Goal: Transaction & Acquisition: Purchase product/service

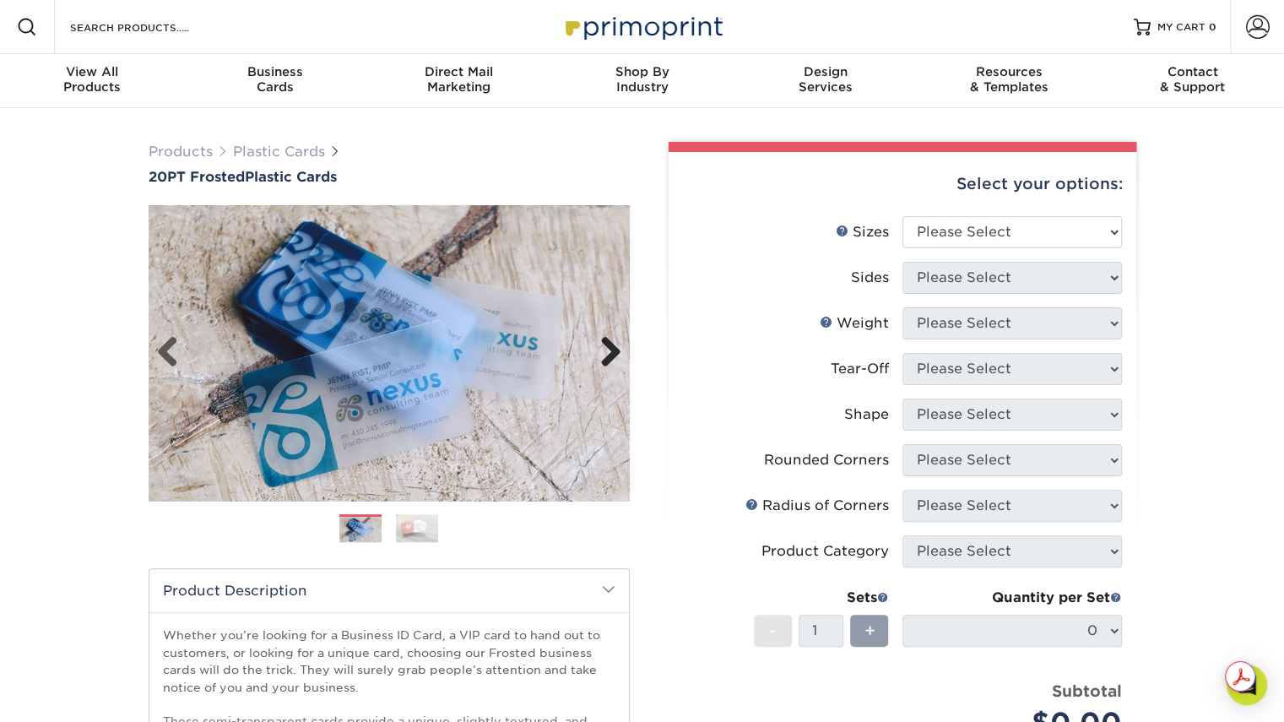
click at [611, 349] on link "Next" at bounding box center [604, 353] width 34 height 34
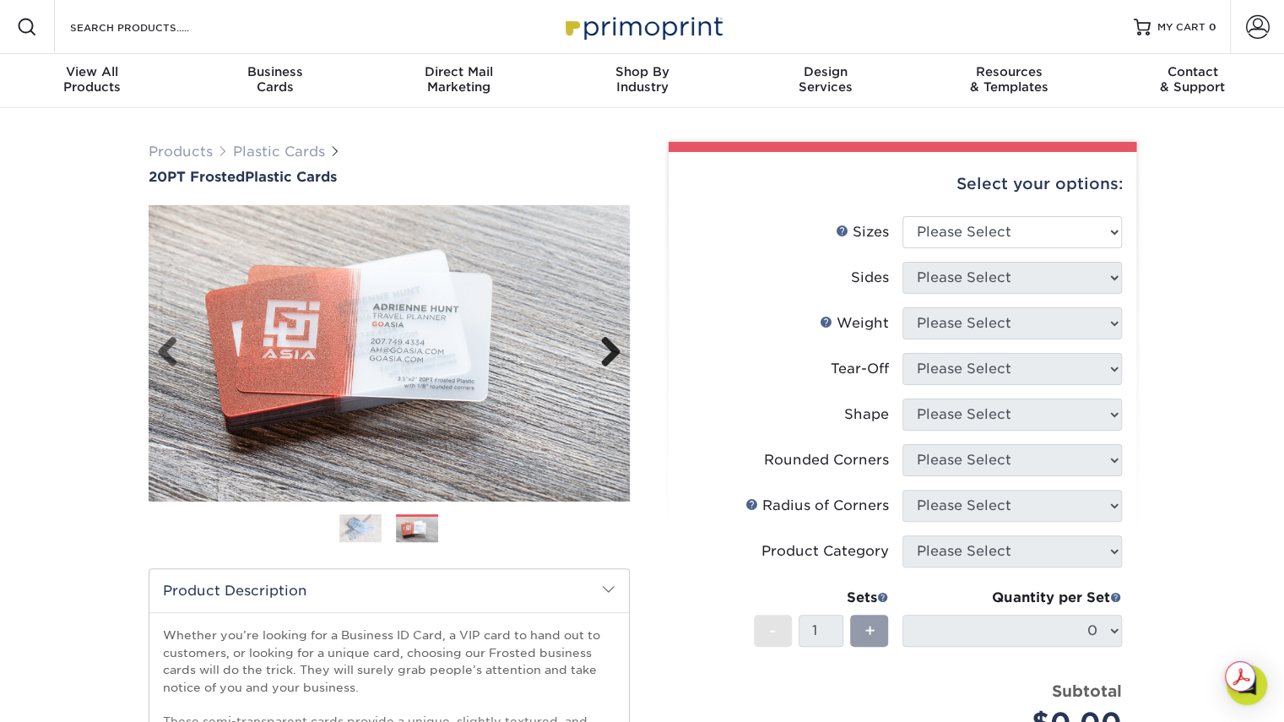
click at [611, 349] on link "Next" at bounding box center [604, 353] width 34 height 34
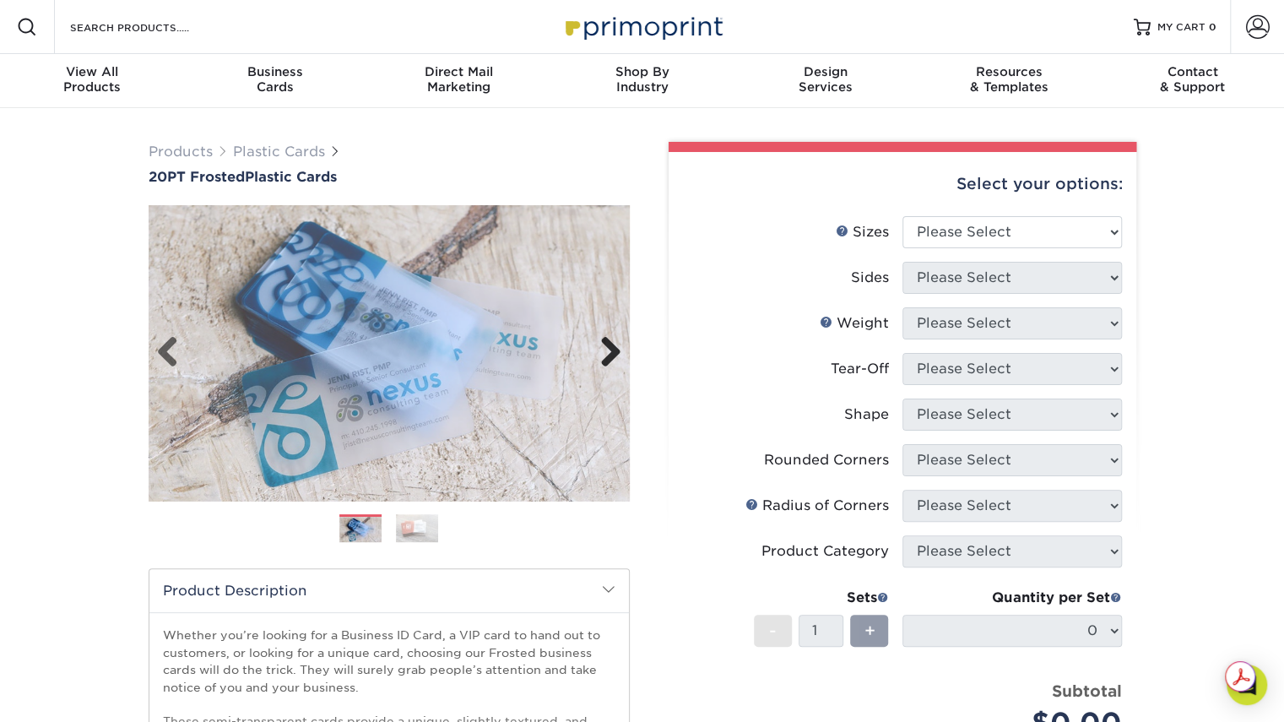
click at [611, 349] on link "Next" at bounding box center [604, 353] width 34 height 34
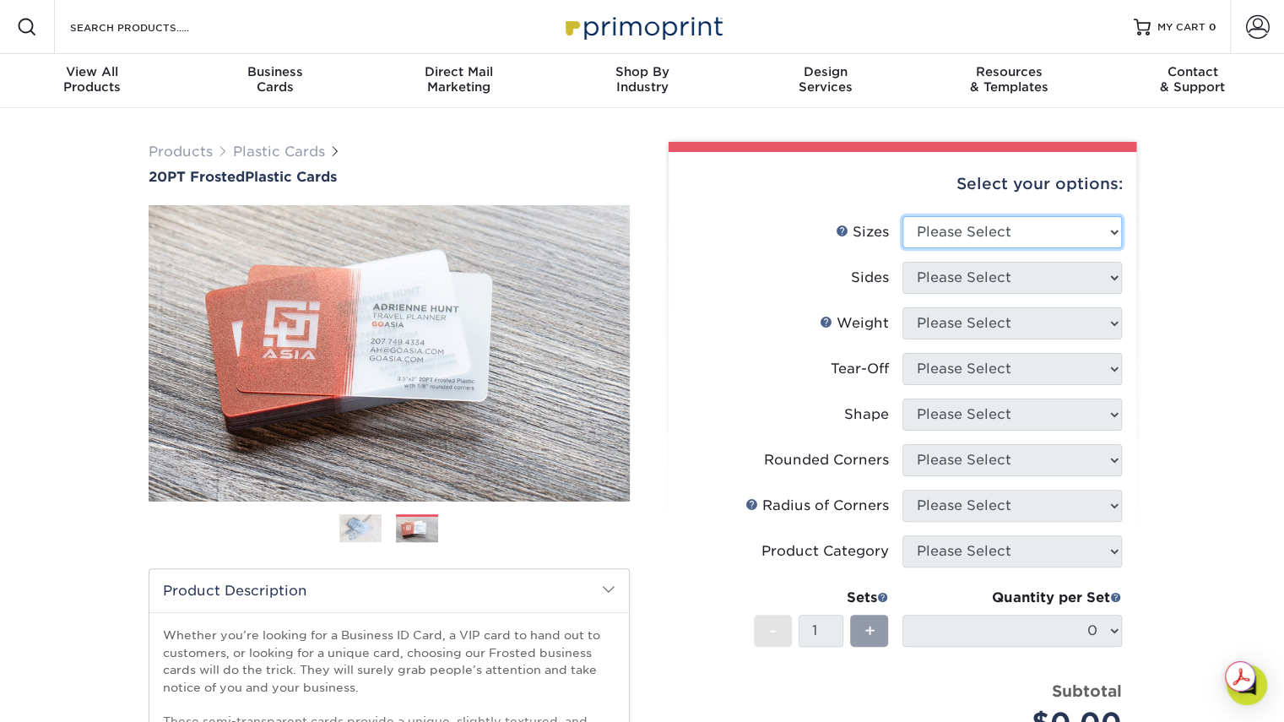
click at [1029, 229] on select "Please Select 2" x 3.5" 2" x 8" 2.12" x 3.375" 2.5" x 2.5" 4.25" x 6"" at bounding box center [1011, 232] width 219 height 32
select select "2.00x3.50"
click at [902, 216] on select "Please Select 2" x 3.5" 2" x 8" 2.12" x 3.375" 2.5" x 2.5" 4.25" x 6"" at bounding box center [1011, 232] width 219 height 32
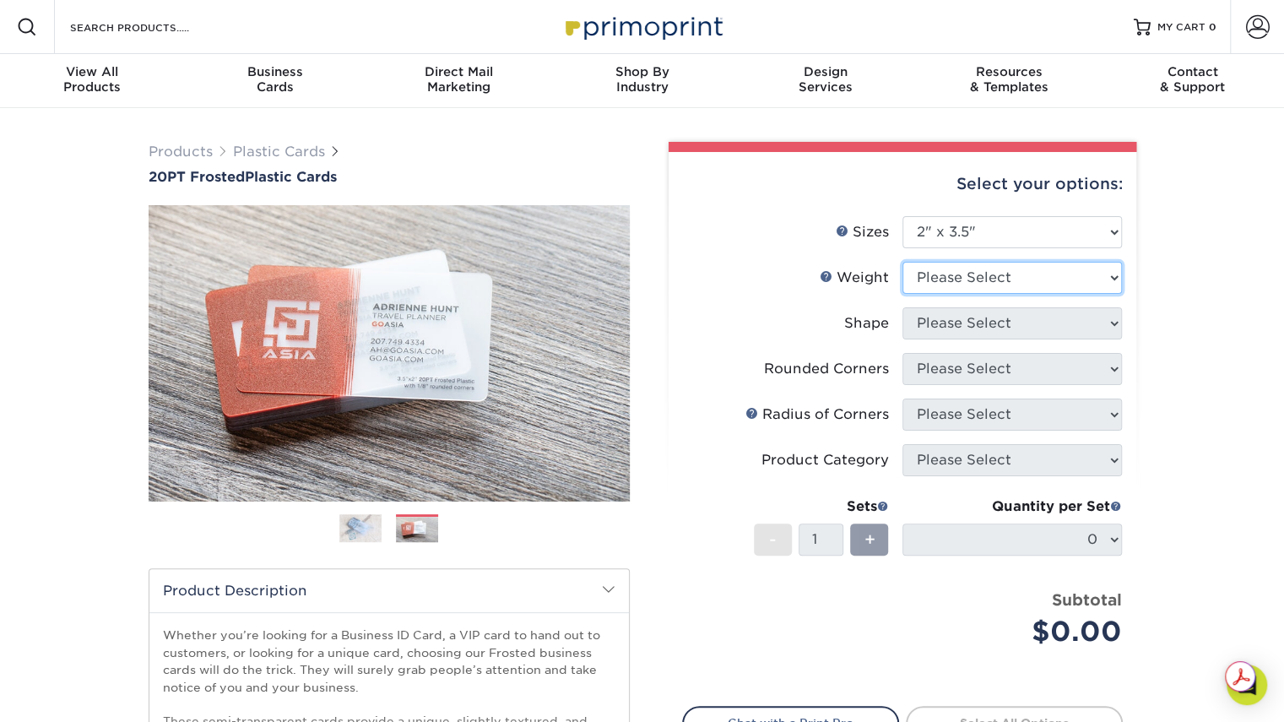
click at [1006, 281] on select "Please Select 20PT Frosted Plastic 20PT Frosted Plastic" at bounding box center [1011, 278] width 219 height 32
select select "20PT Frosted Plastic"
click at [902, 262] on select "Please Select 20PT Frosted Plastic 20PT Frosted Plastic" at bounding box center [1011, 278] width 219 height 32
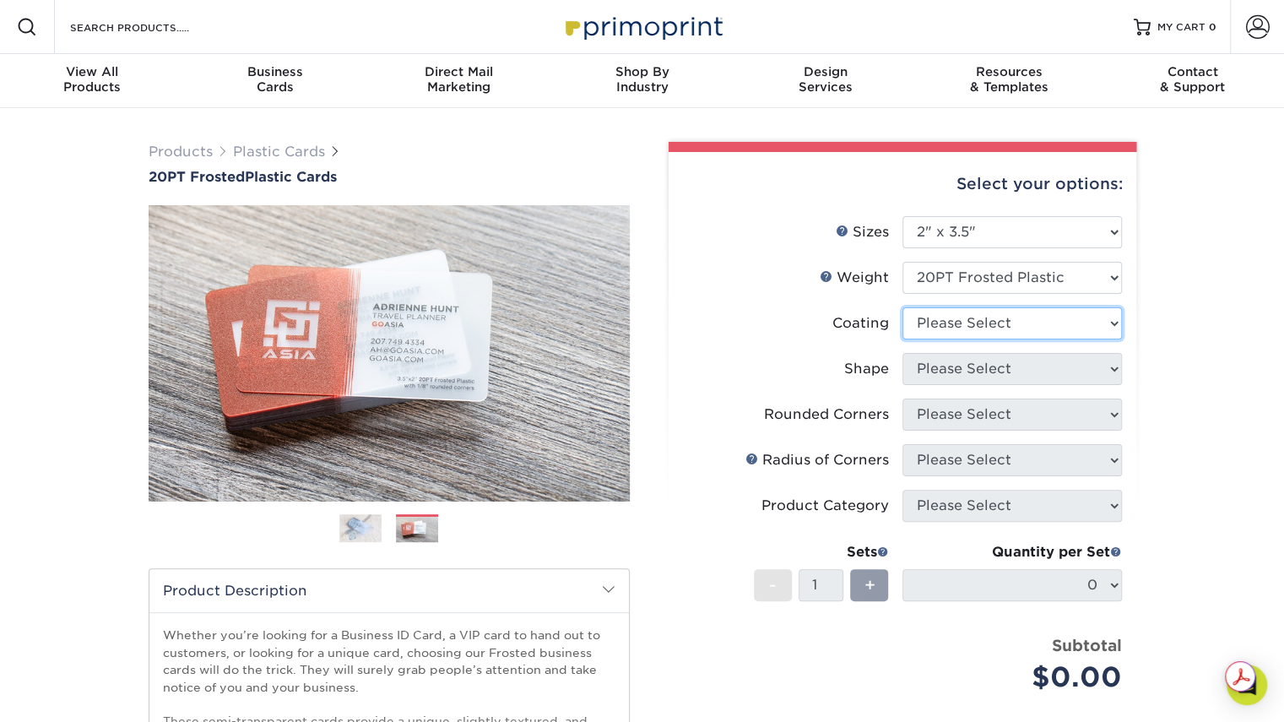
click at [996, 325] on select at bounding box center [1011, 323] width 219 height 32
select select "3e7618de-abca-4bda-9f97-8b9129e913d8"
click at [902, 307] on select at bounding box center [1011, 323] width 219 height 32
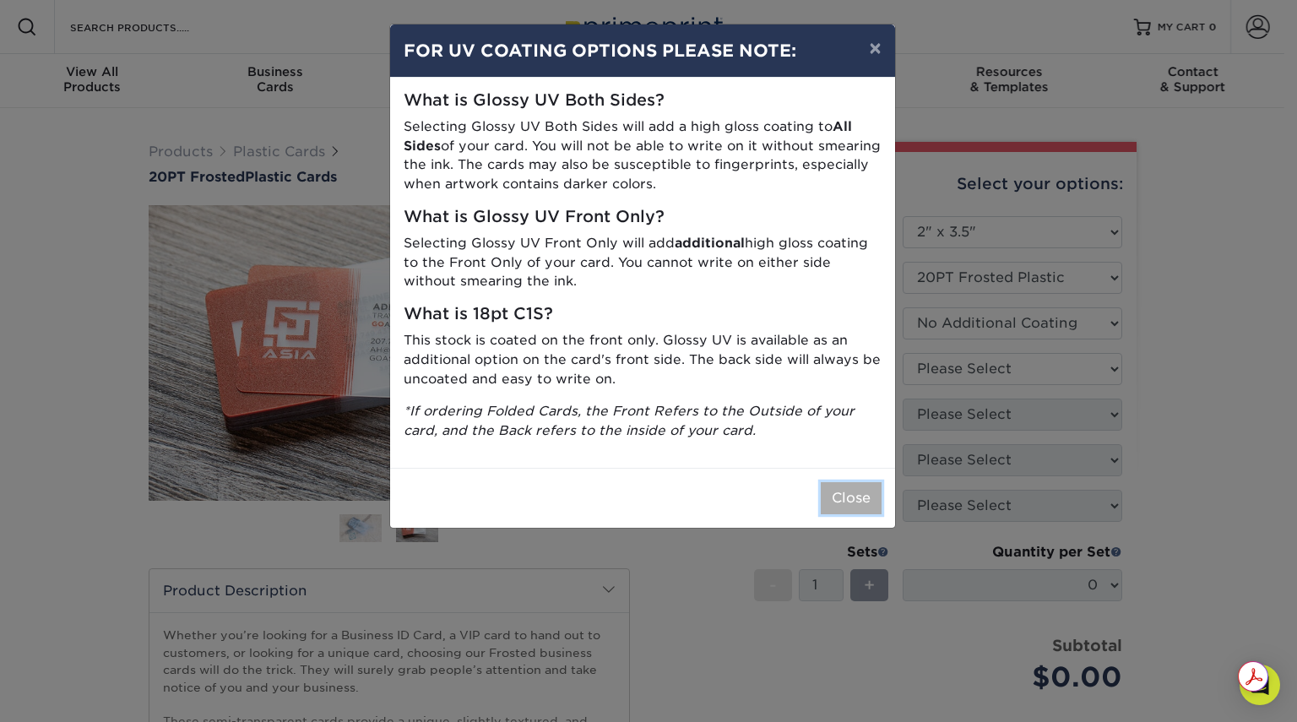
click at [858, 499] on button "Close" at bounding box center [850, 498] width 61 height 32
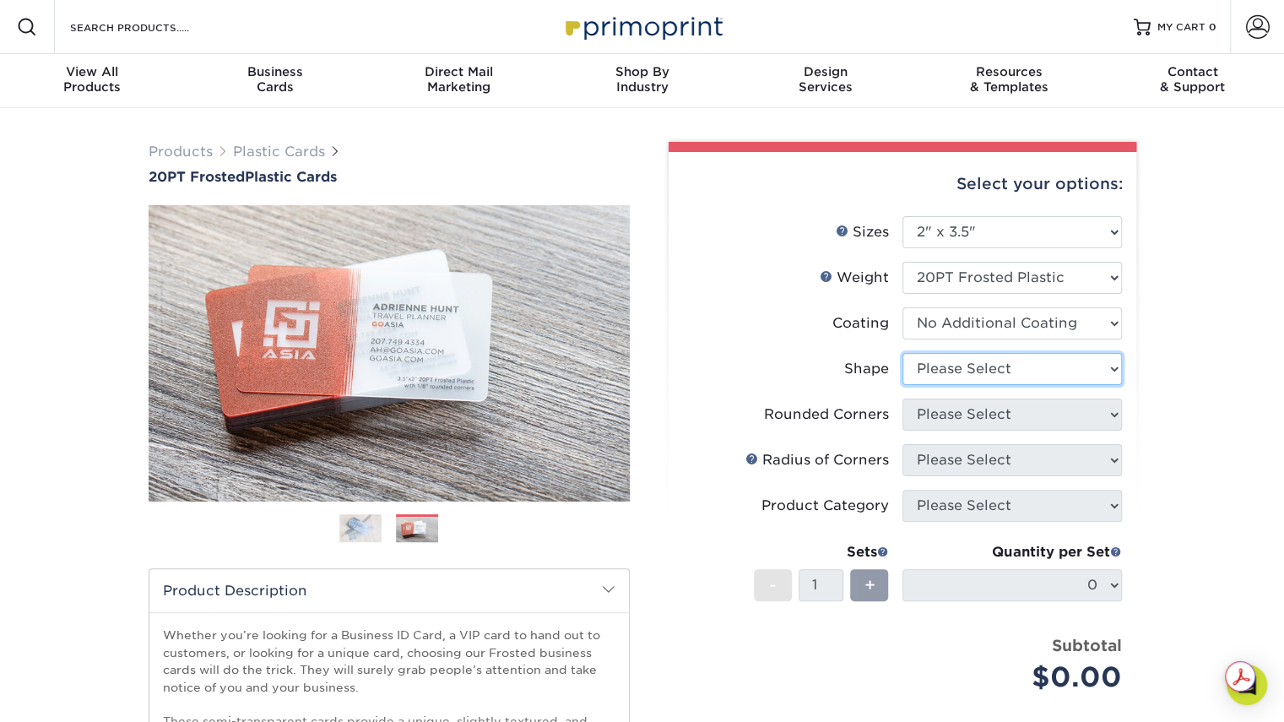
click at [954, 368] on select "Please Select Oval Standard" at bounding box center [1011, 369] width 219 height 32
click at [902, 353] on select "Please Select Oval Standard" at bounding box center [1011, 369] width 219 height 32
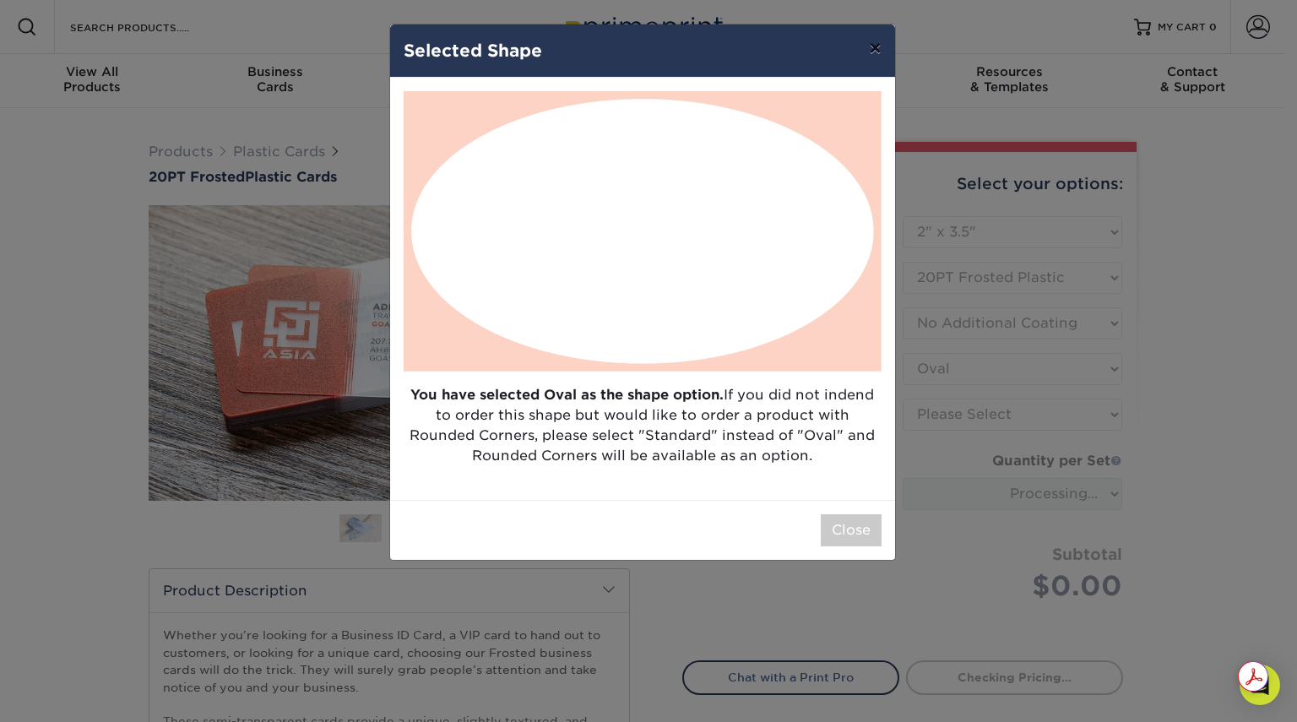
click at [874, 46] on button "×" at bounding box center [874, 47] width 39 height 47
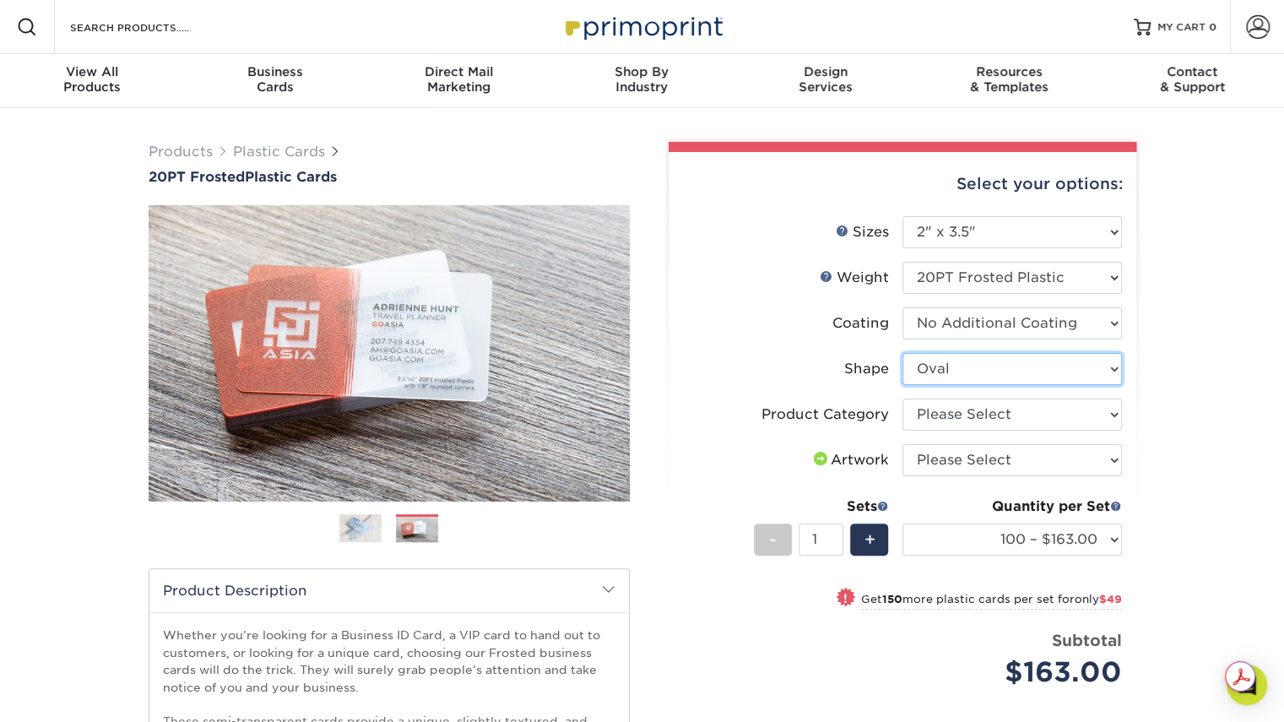
click at [946, 376] on select "Please Select Oval Standard" at bounding box center [1011, 369] width 219 height 32
select select "standard"
click at [902, 353] on select "Please Select Oval Standard" at bounding box center [1011, 369] width 219 height 32
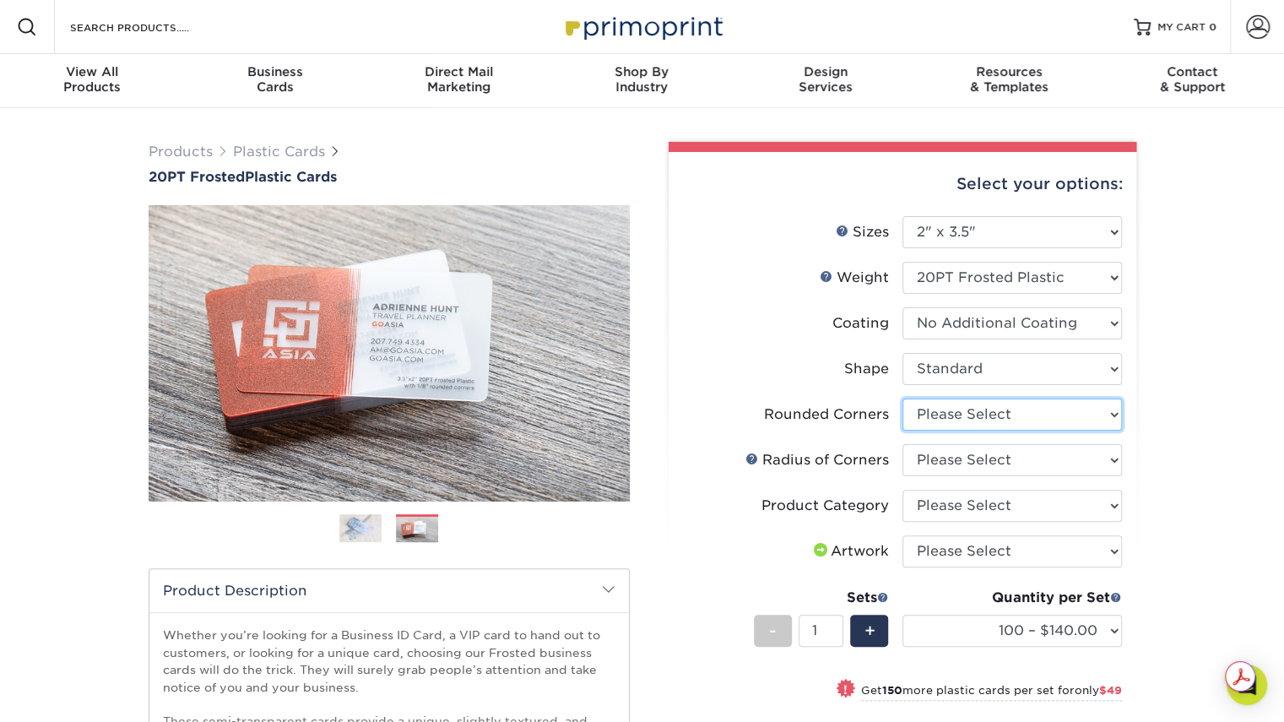
click at [951, 413] on select "Please Select Yes - Round 4 Corners" at bounding box center [1011, 414] width 219 height 32
select select "7672df9e-0e0a-464d-8e1f-920c575e4da3"
click at [902, 398] on select "Please Select Yes - Round 4 Corners" at bounding box center [1011, 414] width 219 height 32
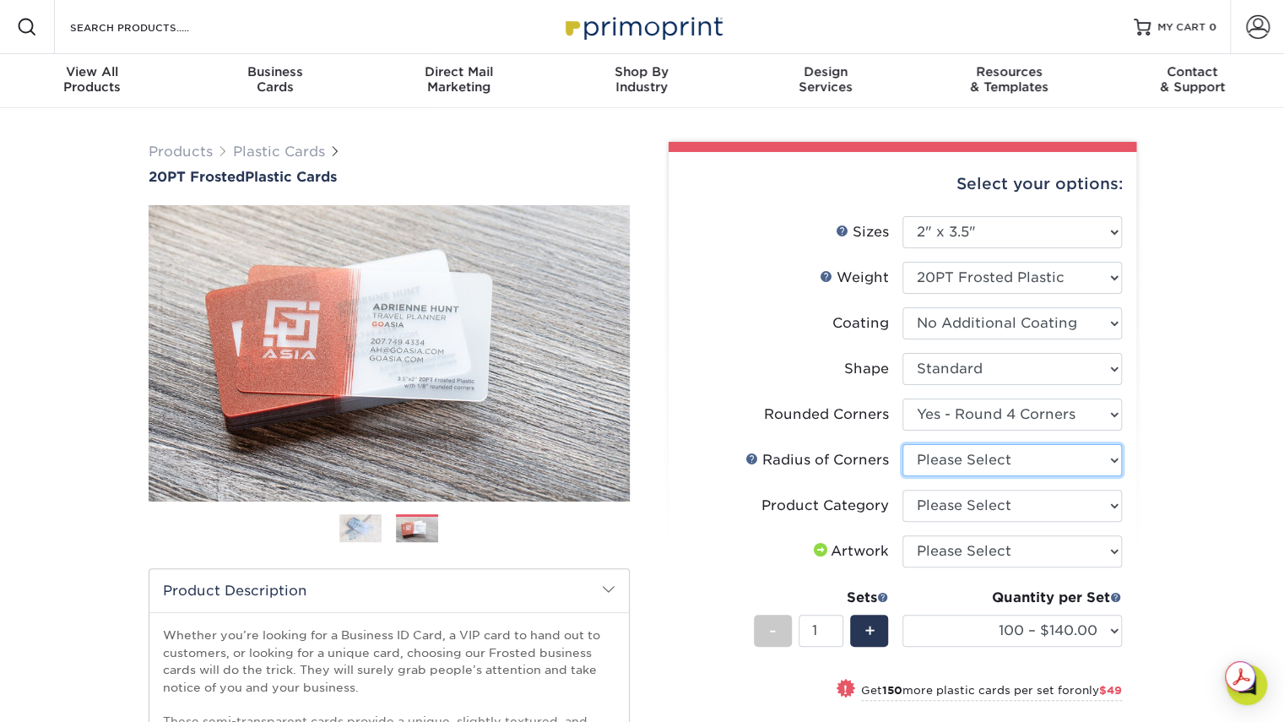
click at [977, 463] on select "Please Select Rounded 1/8" Rounded 1/4"" at bounding box center [1011, 460] width 219 height 32
select select "479fbfe7-6a0c-4895-8c9a-81739b7486c9"
click at [902, 444] on select "Please Select Rounded 1/8" Rounded 1/4"" at bounding box center [1011, 460] width 219 height 32
click at [989, 509] on select "Please Select Business Cards" at bounding box center [1011, 506] width 219 height 32
select select "3b5148f1-0588-4f88-a218-97bcfdce65c1"
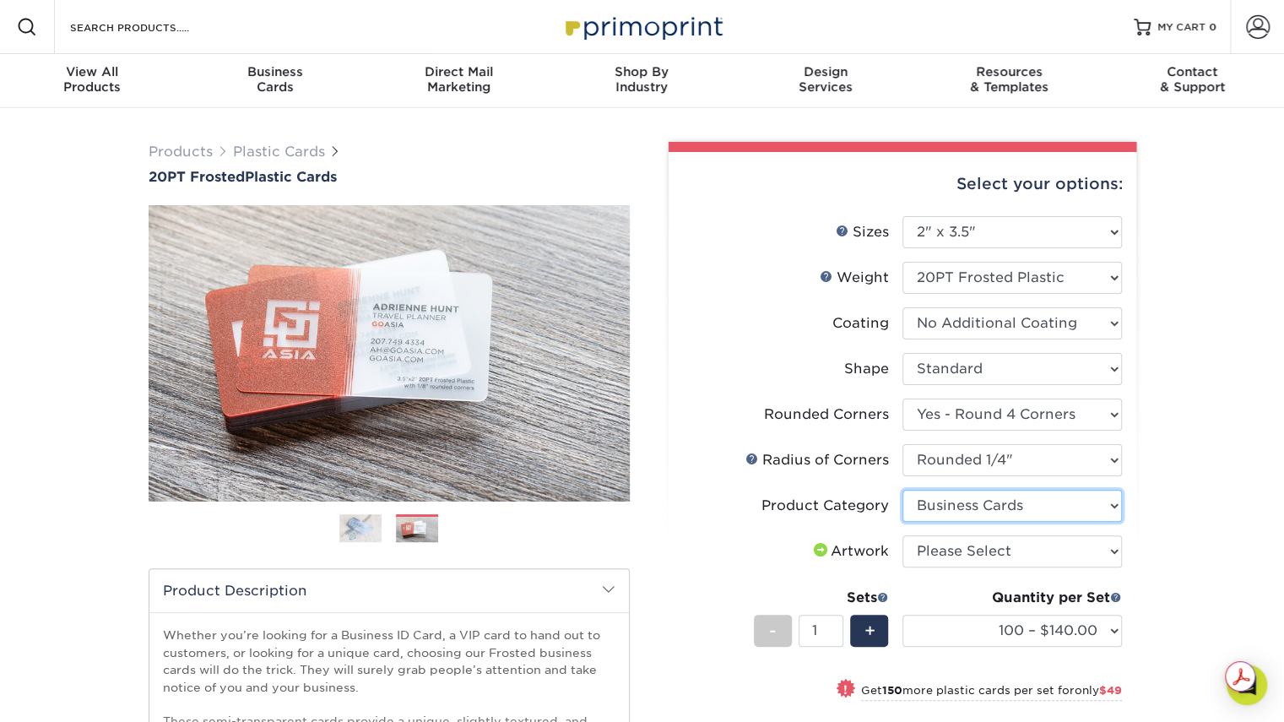
click at [902, 490] on select "Please Select Business Cards" at bounding box center [1011, 506] width 219 height 32
click at [982, 552] on select "Please Select I will upload files I need a design - $100" at bounding box center [1011, 551] width 219 height 32
select select "upload"
click at [902, 535] on select "Please Select I will upload files I need a design - $100" at bounding box center [1011, 551] width 219 height 32
click at [1141, 528] on div "Select your options: Sizes Help Sizes Please Select 2" x 3.5" 2" x 8" Yes" at bounding box center [895, 564] width 506 height 845
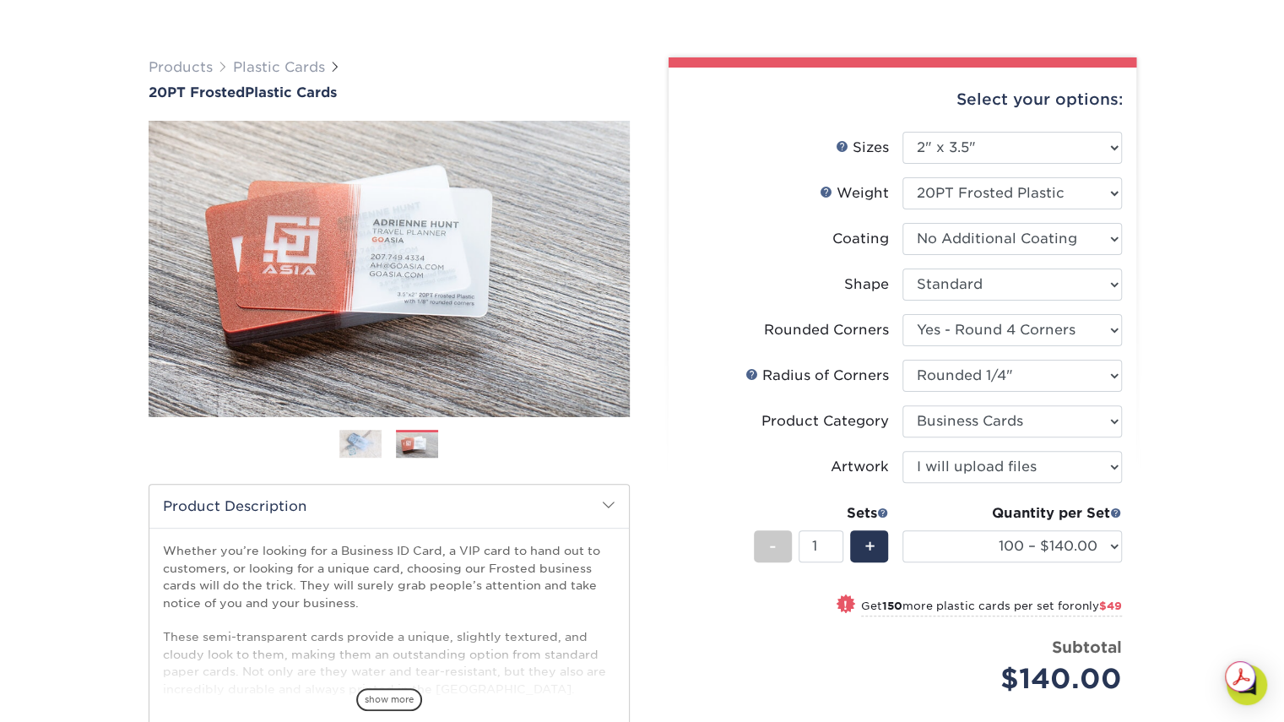
scroll to position [169, 0]
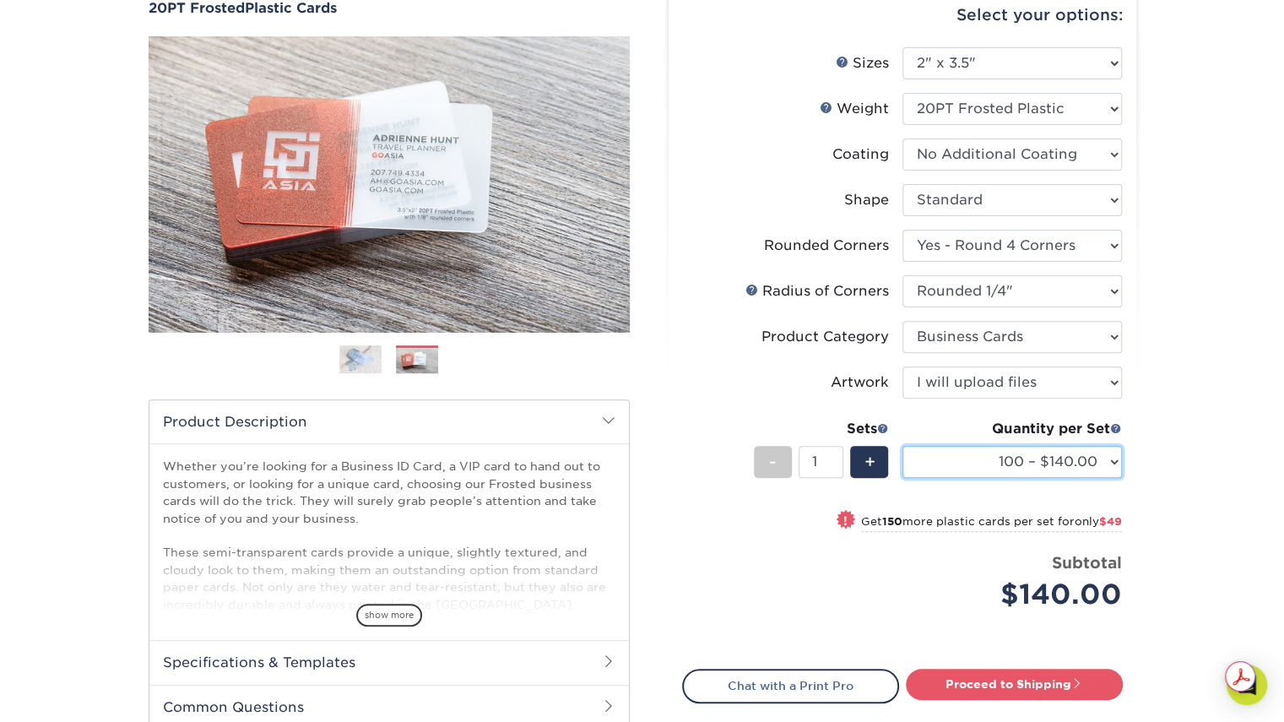
click at [1086, 465] on select "100 – $140.00 250 – $189.00 500 – $243.00 1000 – $272.00 2500 – $657.00 5000 – …" at bounding box center [1011, 462] width 219 height 32
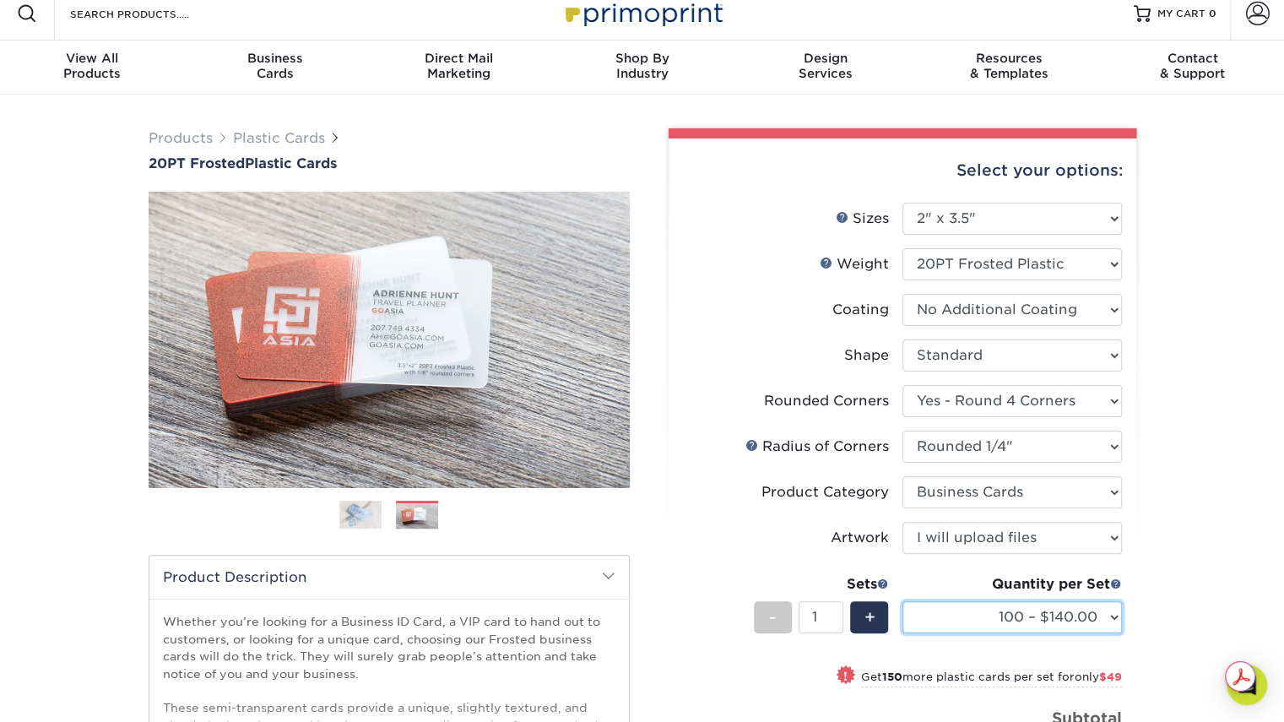
scroll to position [0, 0]
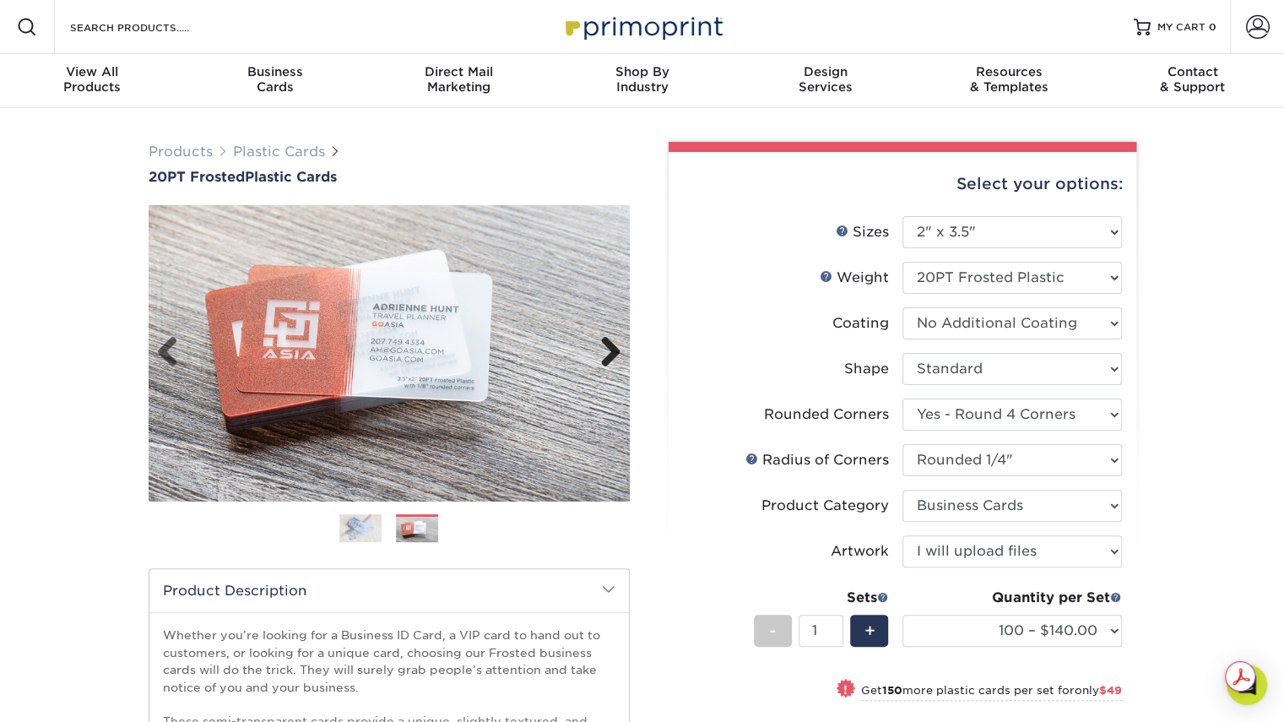
click at [609, 350] on link "Next" at bounding box center [604, 353] width 34 height 34
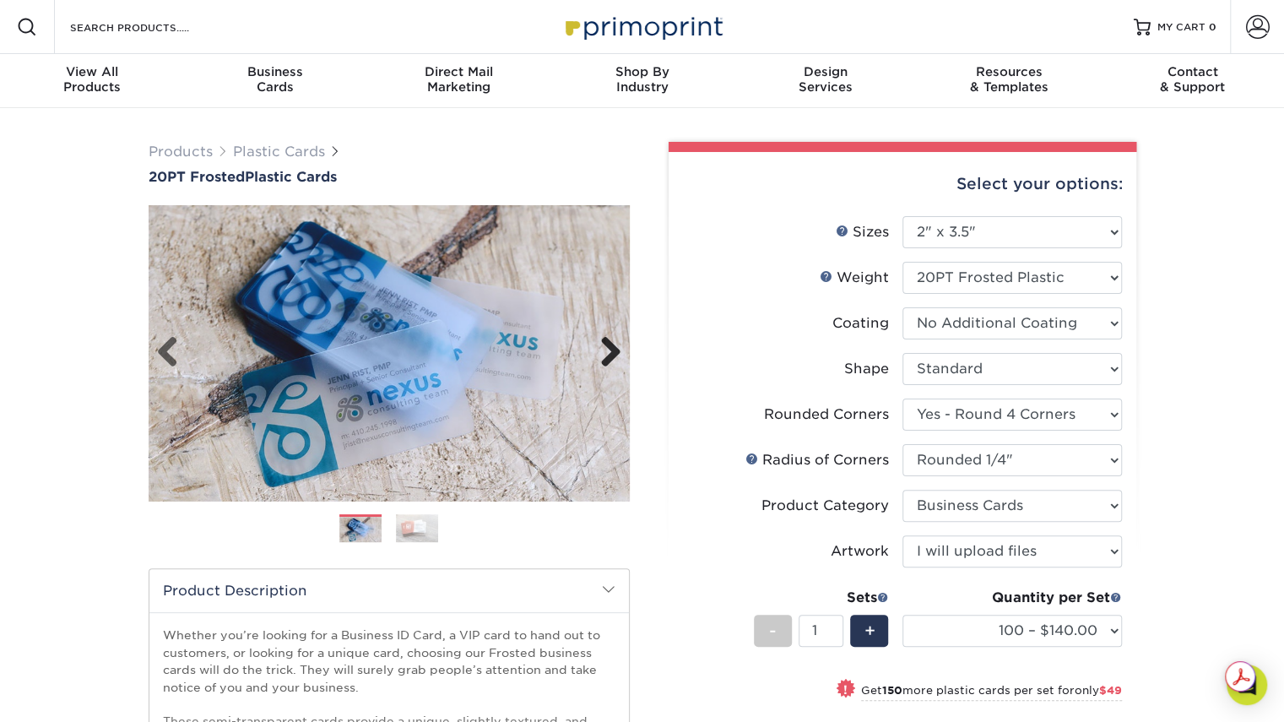
click at [609, 350] on link "Next" at bounding box center [604, 353] width 34 height 34
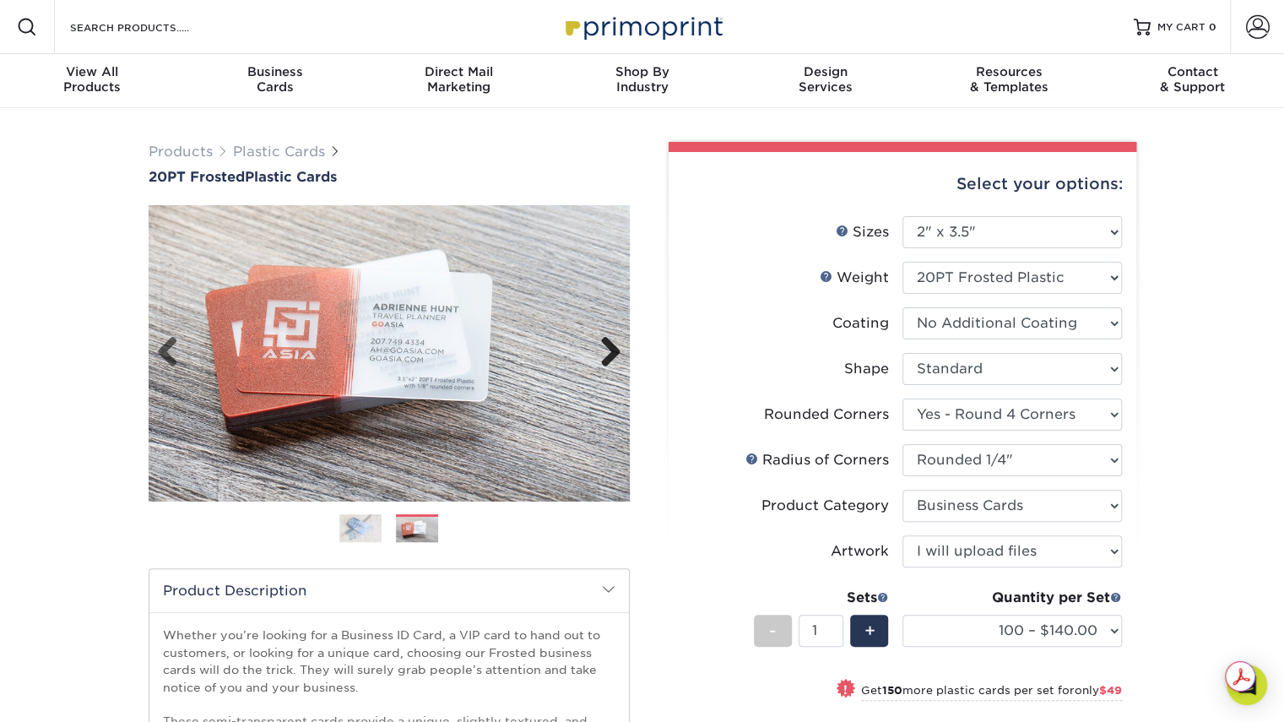
click at [609, 350] on link "Next" at bounding box center [604, 353] width 34 height 34
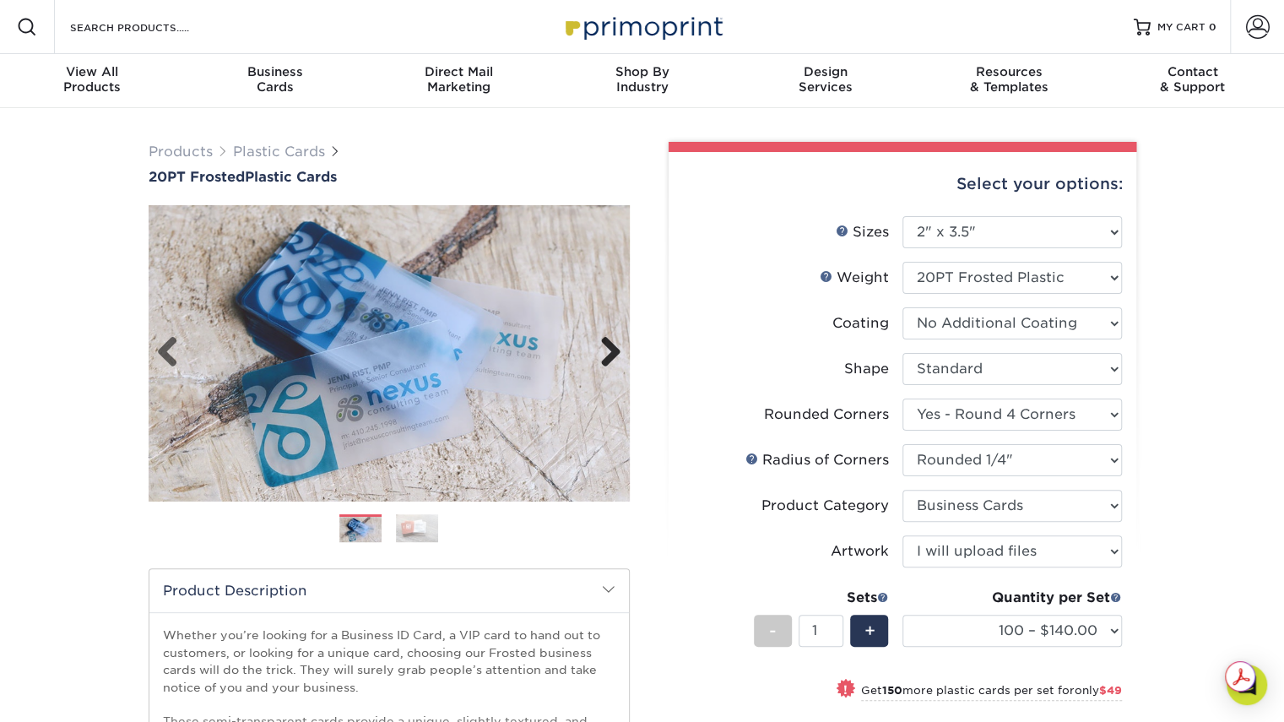
click at [609, 350] on link "Next" at bounding box center [604, 353] width 34 height 34
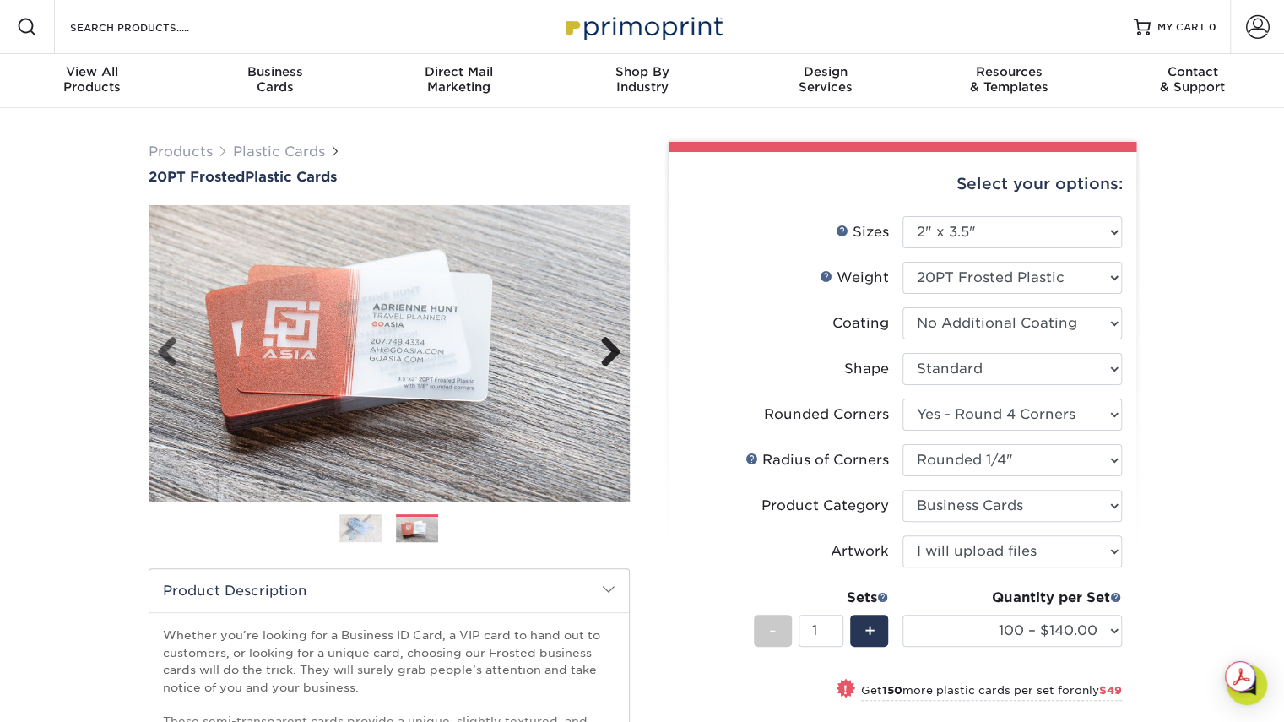
click at [609, 350] on link "Next" at bounding box center [604, 353] width 34 height 34
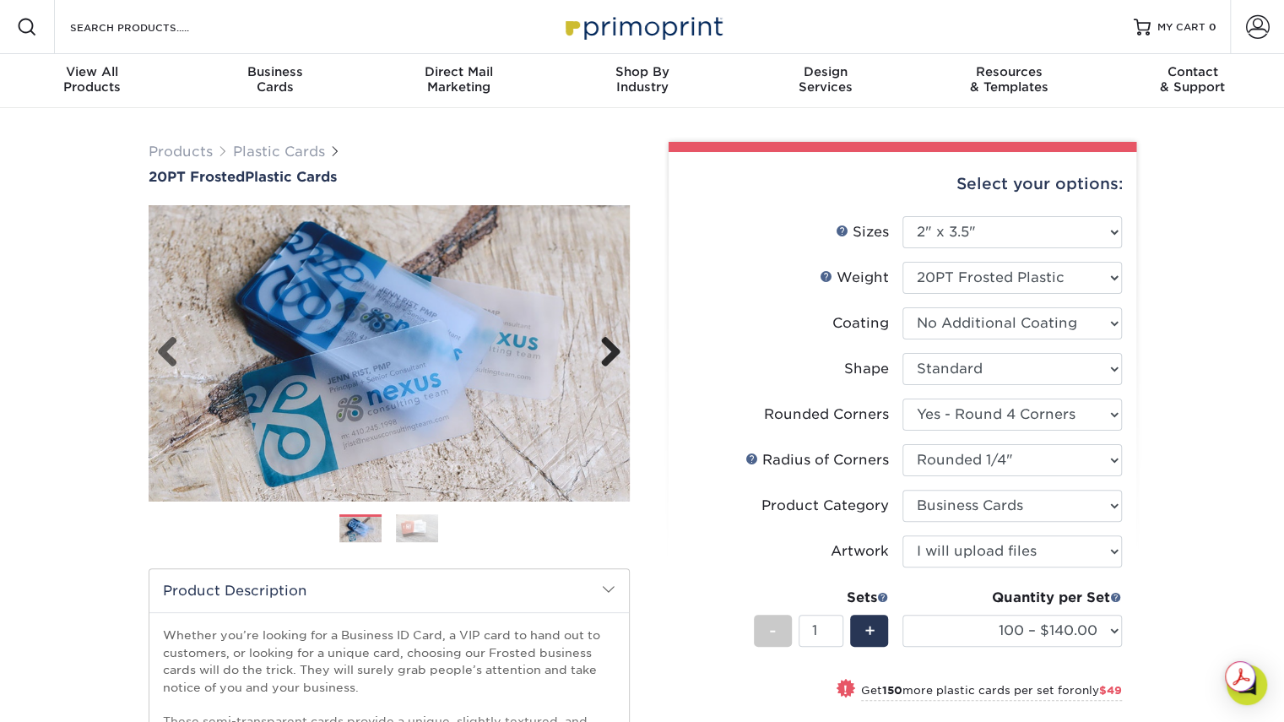
click at [609, 350] on link "Next" at bounding box center [604, 353] width 34 height 34
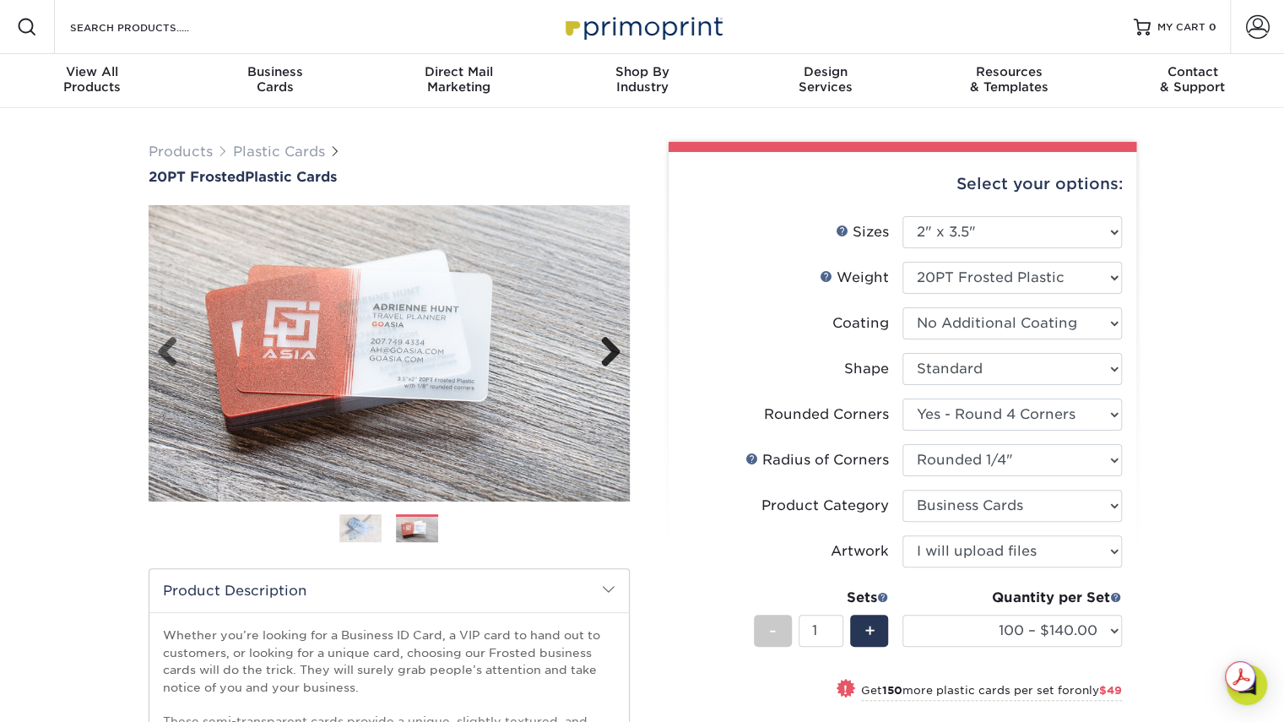
click at [609, 350] on link "Next" at bounding box center [604, 353] width 34 height 34
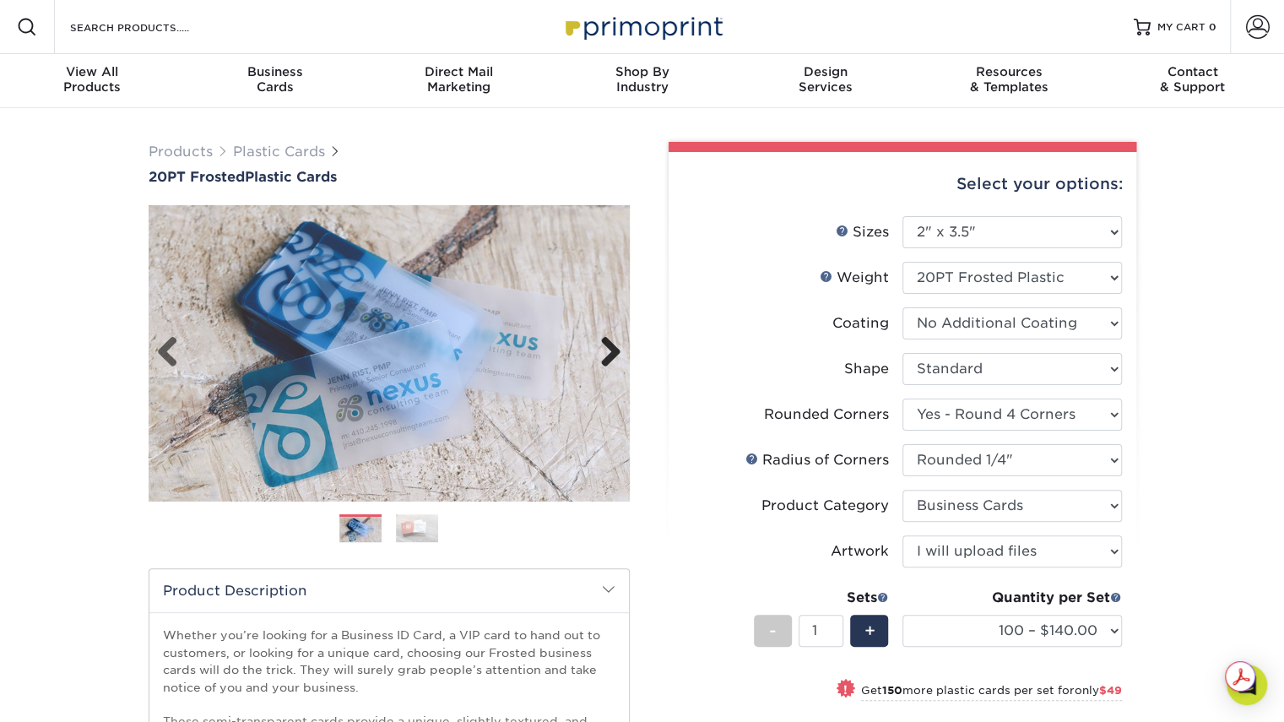
click at [609, 350] on link "Next" at bounding box center [604, 353] width 34 height 34
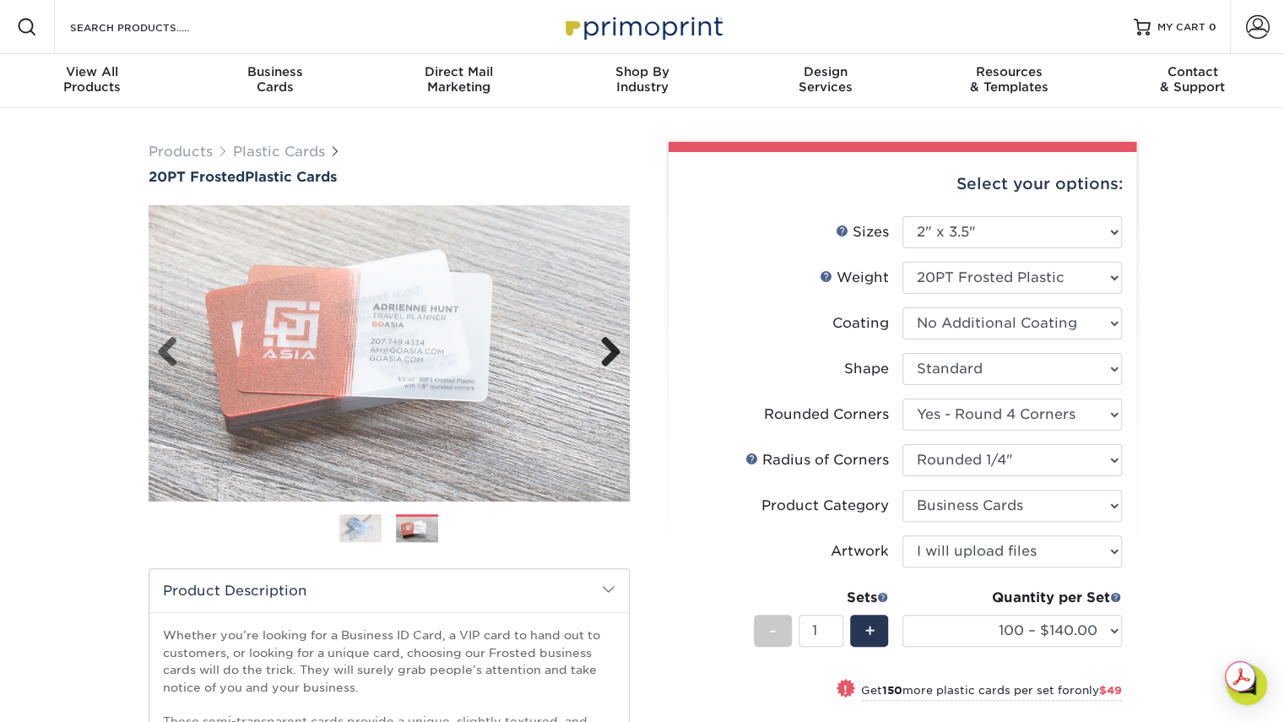
click at [609, 350] on link "Next" at bounding box center [604, 353] width 34 height 34
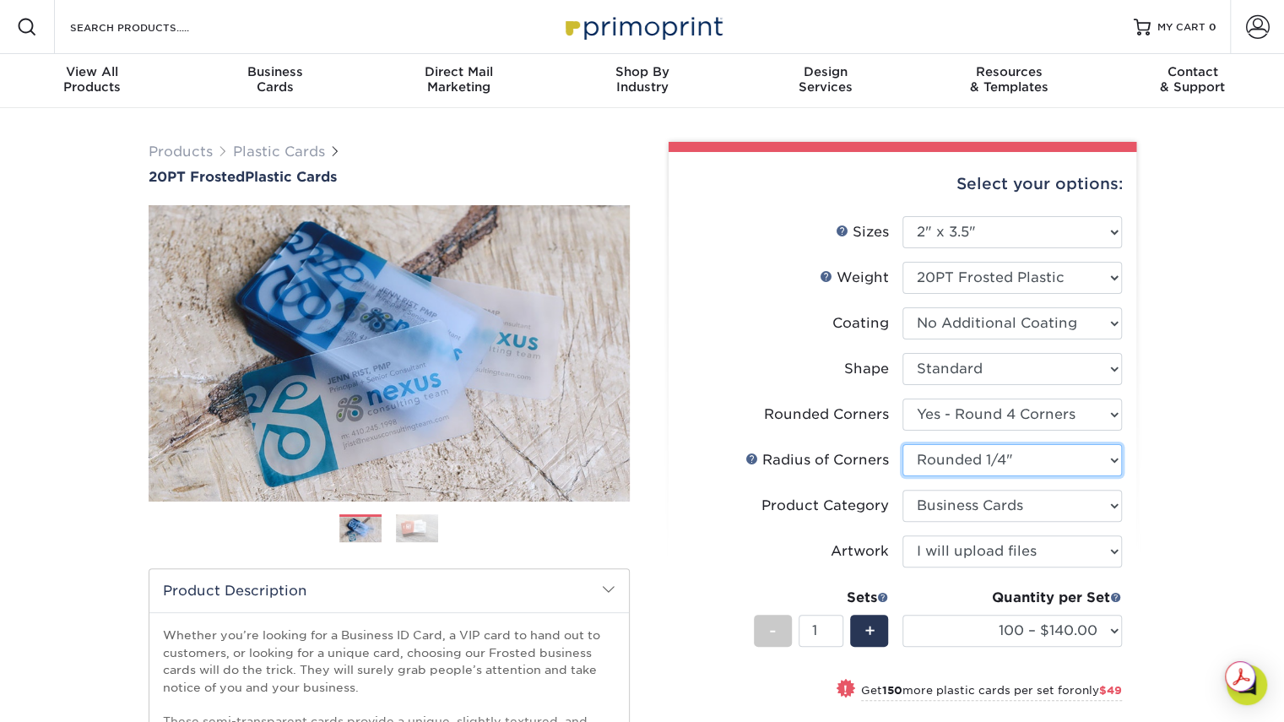
click at [986, 468] on select "Please Select Rounded 1/8" Rounded 1/4"" at bounding box center [1011, 460] width 219 height 32
select select "589680c7-ee9a-431b-9d12-d7aeb1386a97"
click at [902, 444] on select "Please Select Rounded 1/8" Rounded 1/4"" at bounding box center [1011, 460] width 219 height 32
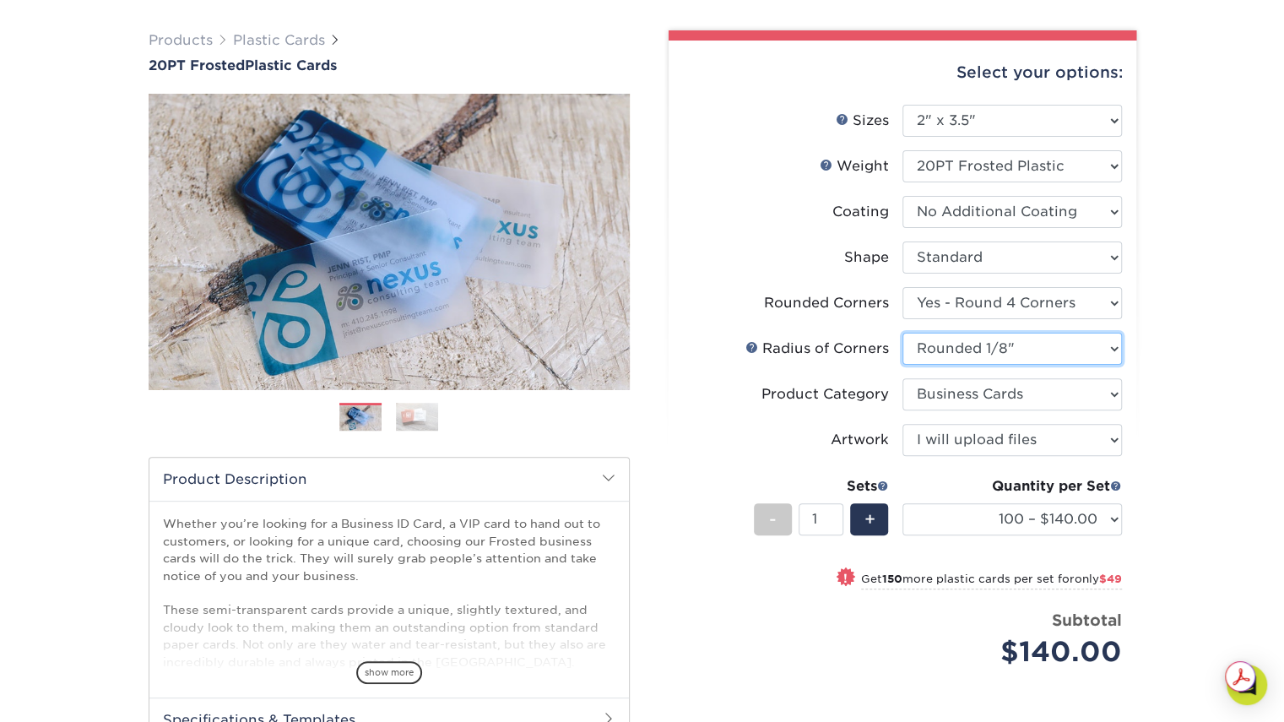
scroll to position [84, 0]
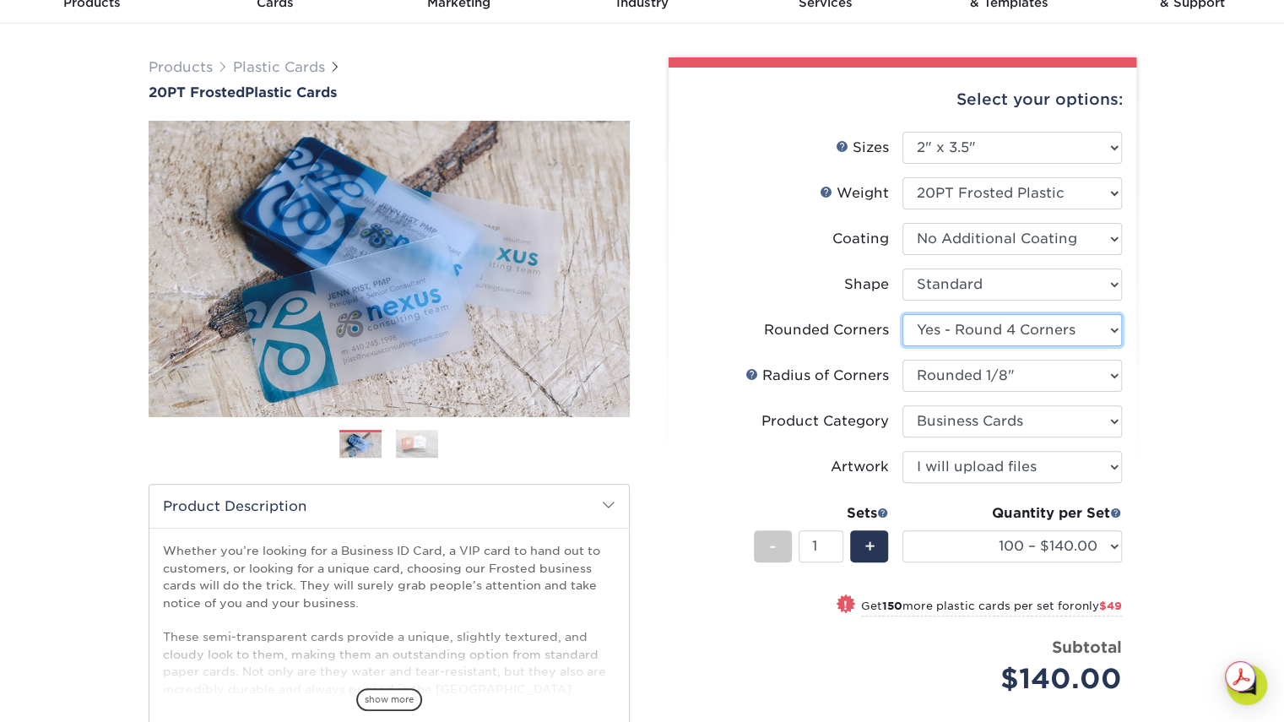
click at [1068, 338] on select "Please Select Yes - Round 4 Corners" at bounding box center [1011, 330] width 219 height 32
click at [902, 314] on select "Please Select Yes - Round 4 Corners" at bounding box center [1011, 330] width 219 height 32
